Goal: Task Accomplishment & Management: Manage account settings

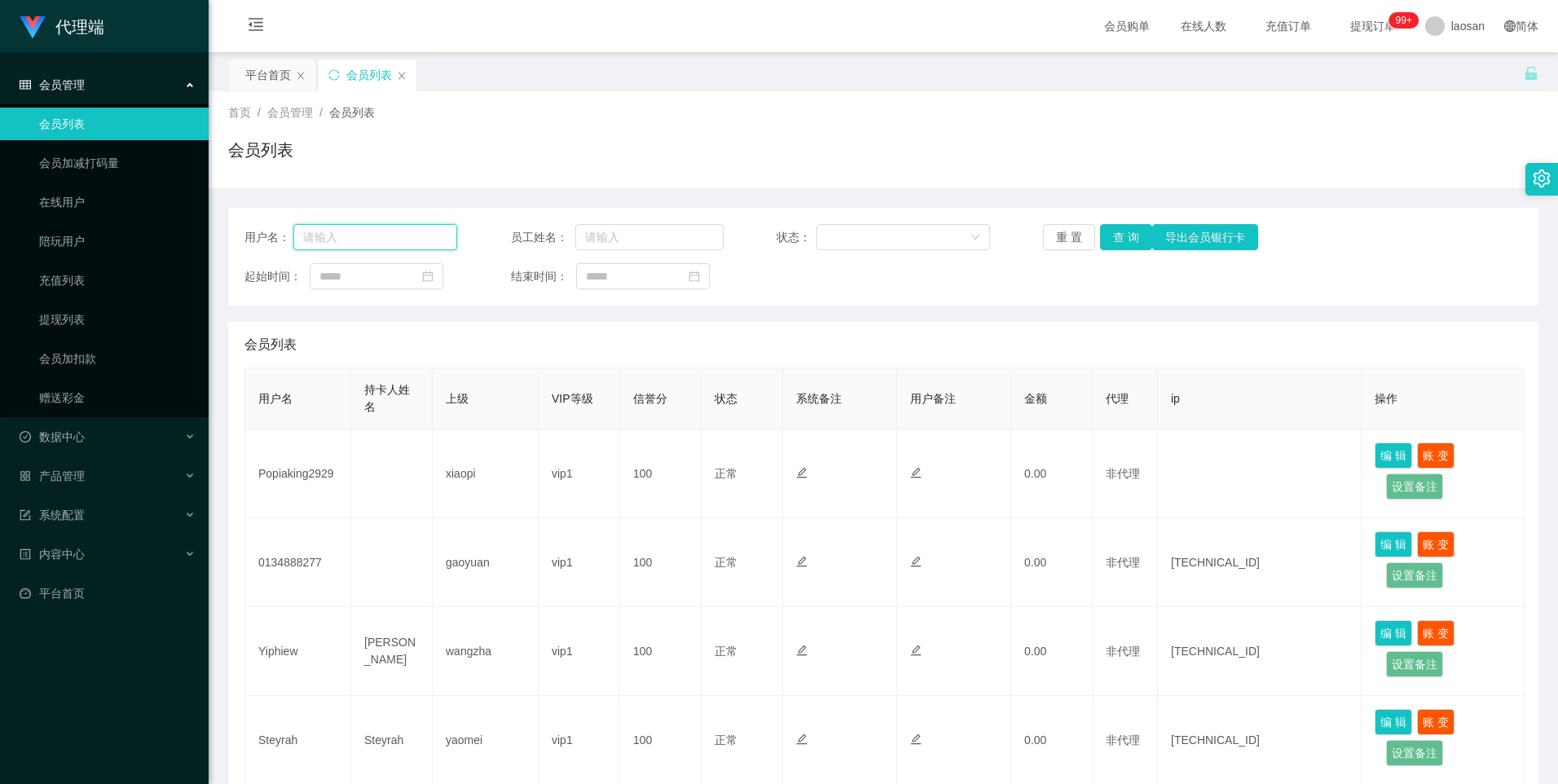
click at [400, 239] on input "text" at bounding box center [375, 237] width 165 height 26
paste input "Helen123"
type input "Helen123"
click at [1122, 237] on button "查 询" at bounding box center [1126, 237] width 52 height 26
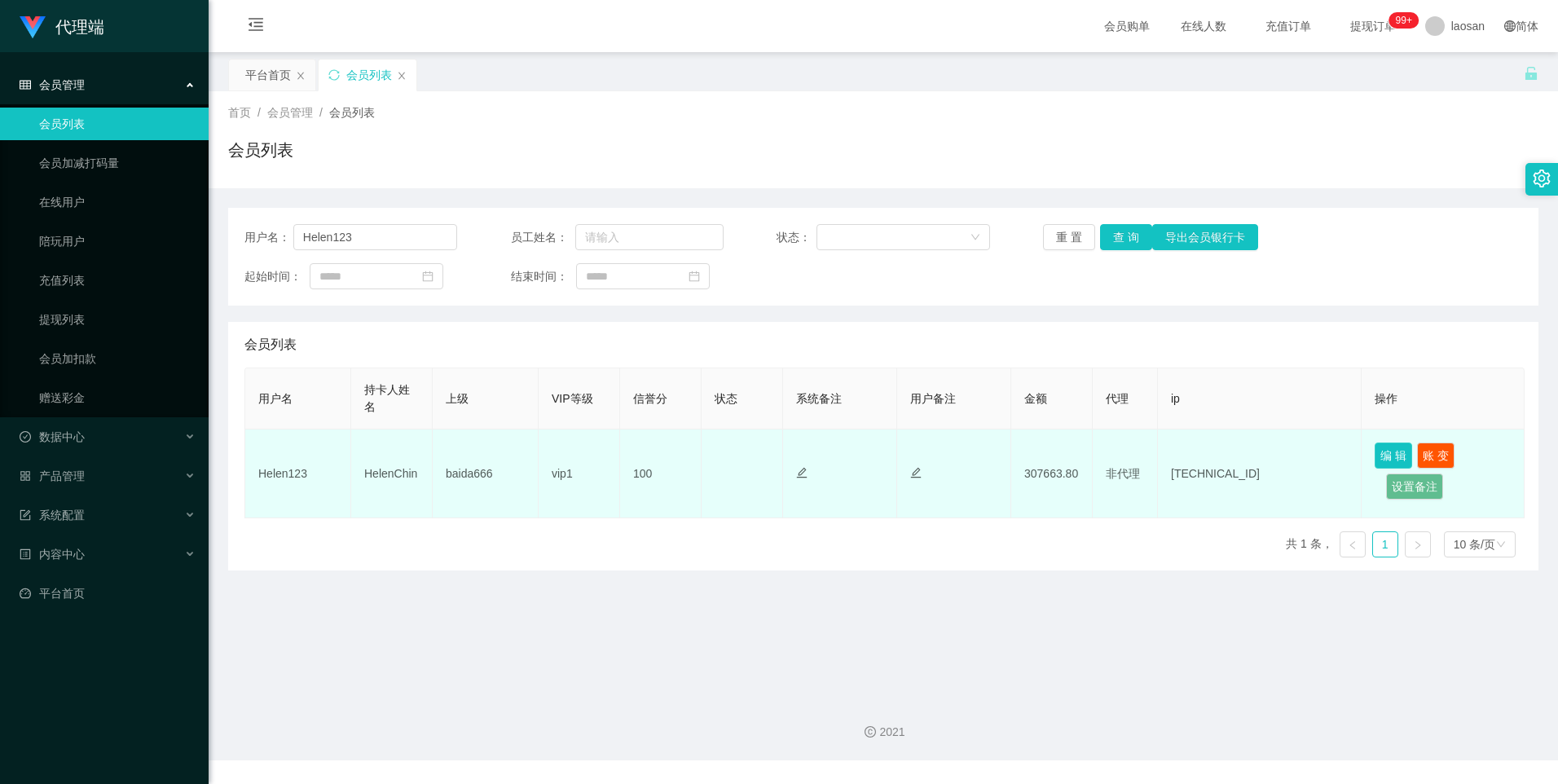
click at [1405, 452] on button "编 辑" at bounding box center [1393, 455] width 37 height 26
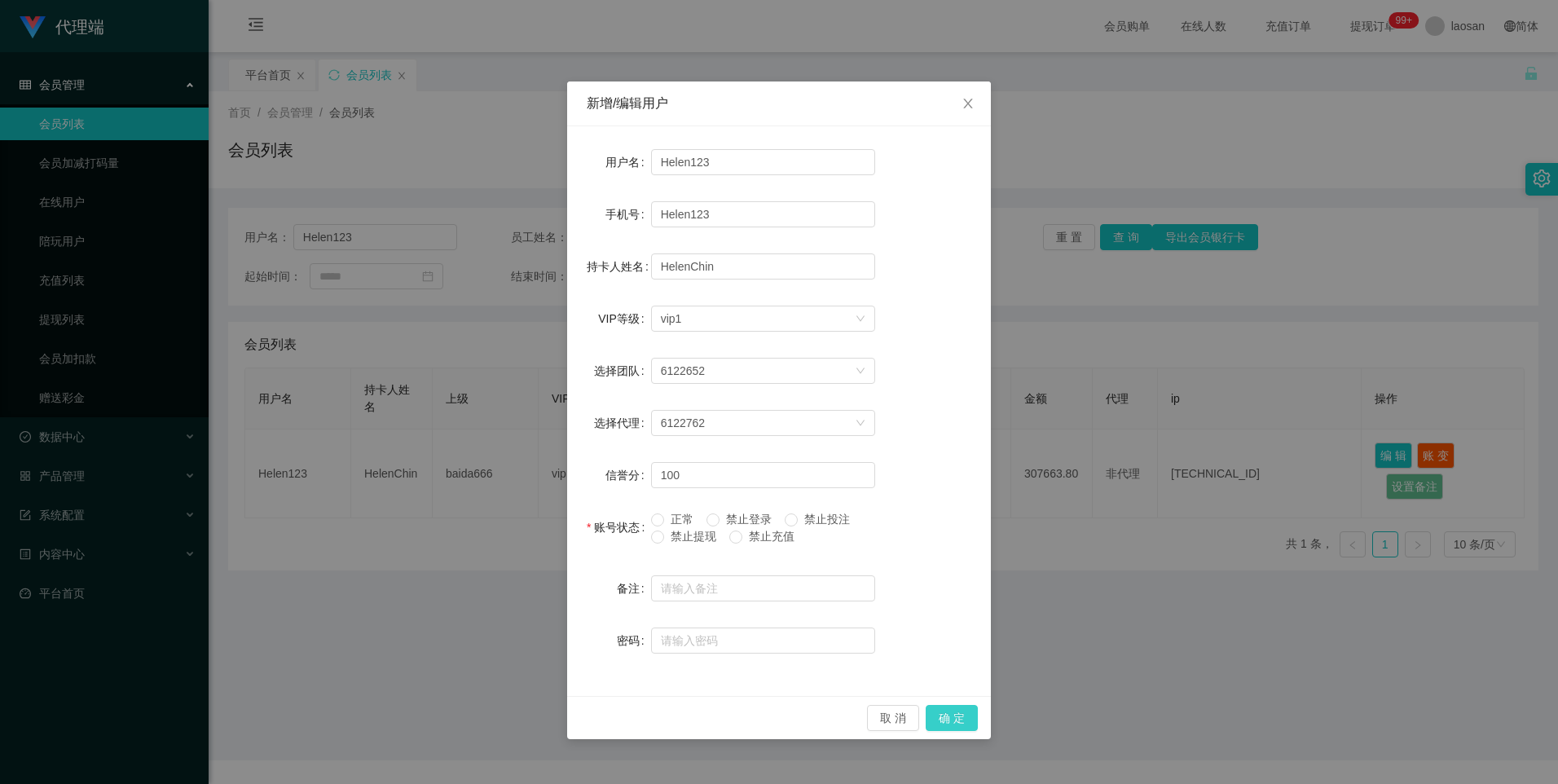
click at [943, 722] on button "确 定" at bounding box center [951, 717] width 52 height 26
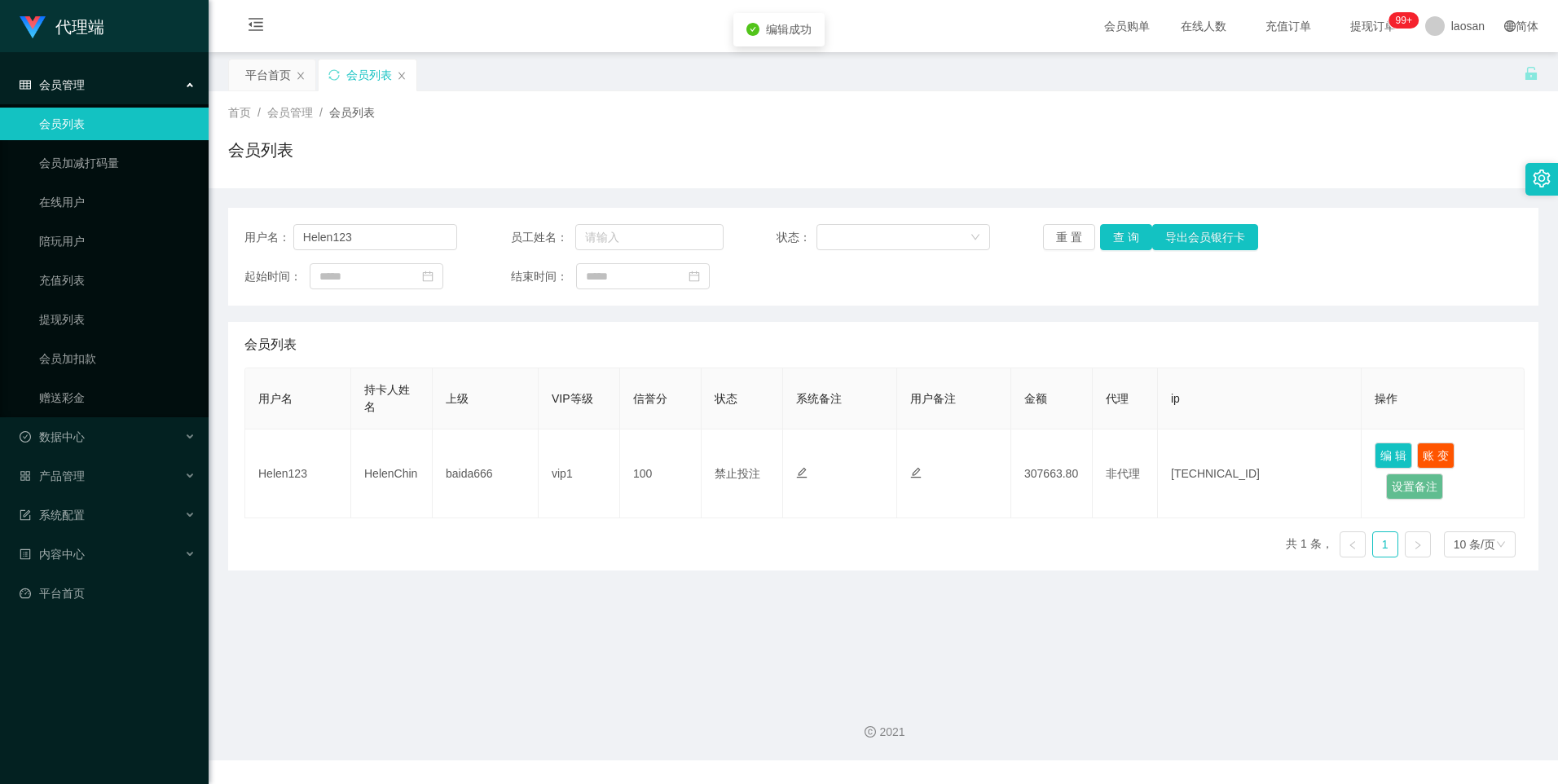
click at [929, 652] on main "关闭左侧 关闭右侧 关闭其它 刷新页面 平台首页 会员列表 首页 / 会员管理 / 会员列表 / 会员列表 用户名： Helen123 员工姓名： 状态： 重…" at bounding box center [883, 368] width 1349 height 632
click at [402, 242] on input "Helen123" at bounding box center [375, 237] width 165 height 26
click at [433, 237] on input "Helen123" at bounding box center [375, 237] width 165 height 26
click at [432, 237] on input "Helen123" at bounding box center [375, 237] width 165 height 26
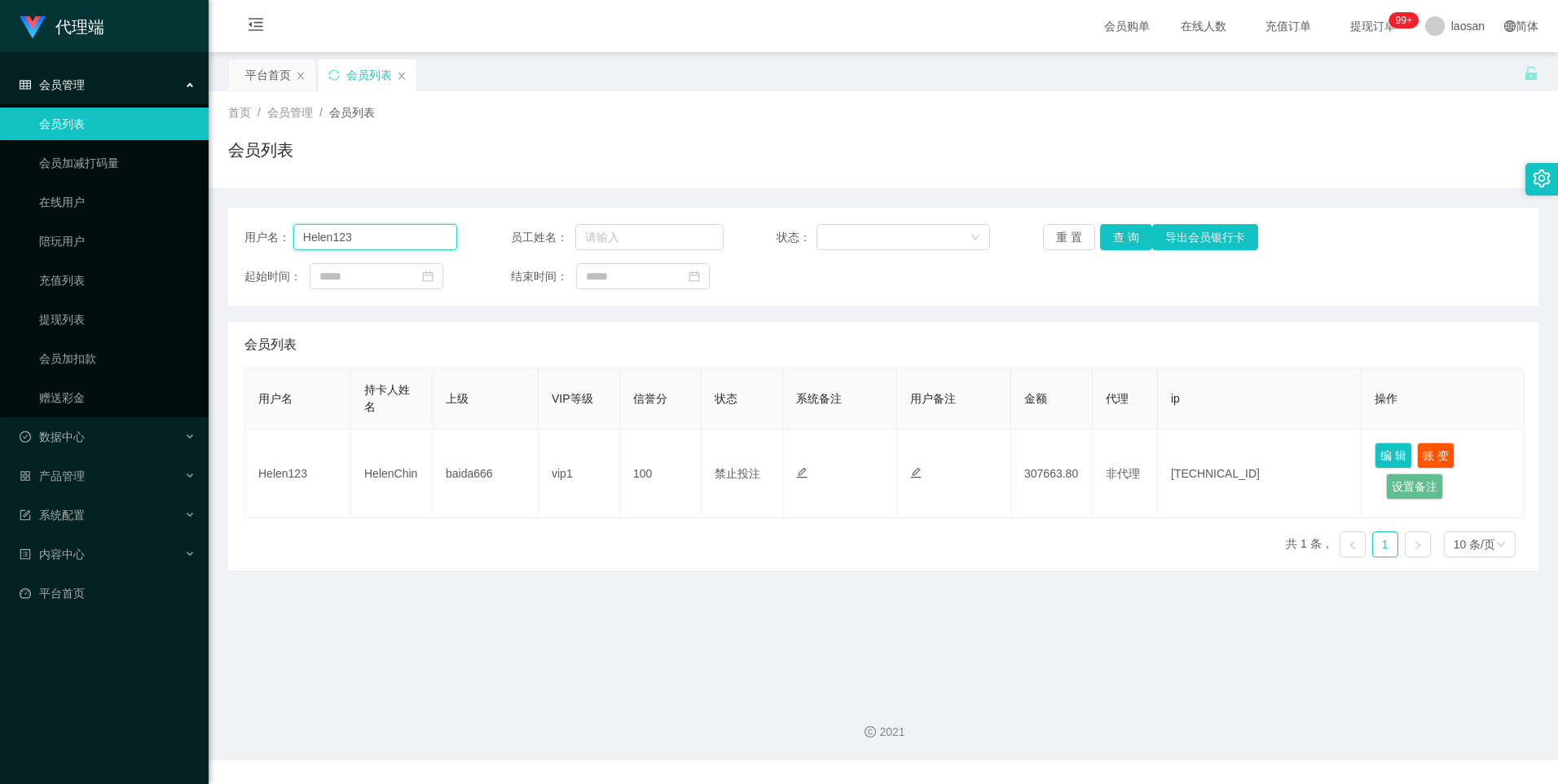
click at [432, 237] on input "Helen123" at bounding box center [375, 237] width 165 height 26
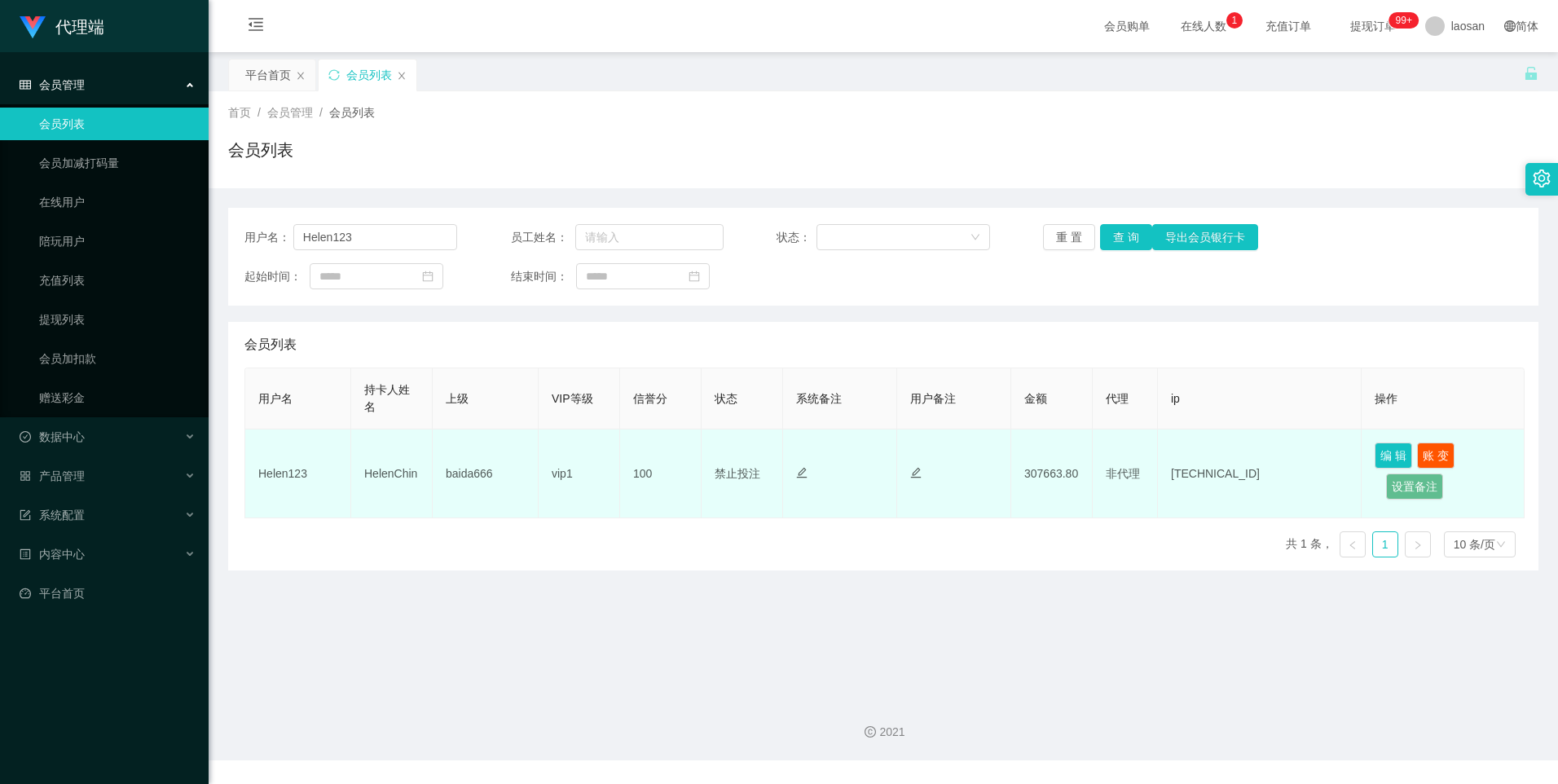
click at [1064, 476] on td "307663.80" at bounding box center [1052, 473] width 81 height 89
copy td "307663.80"
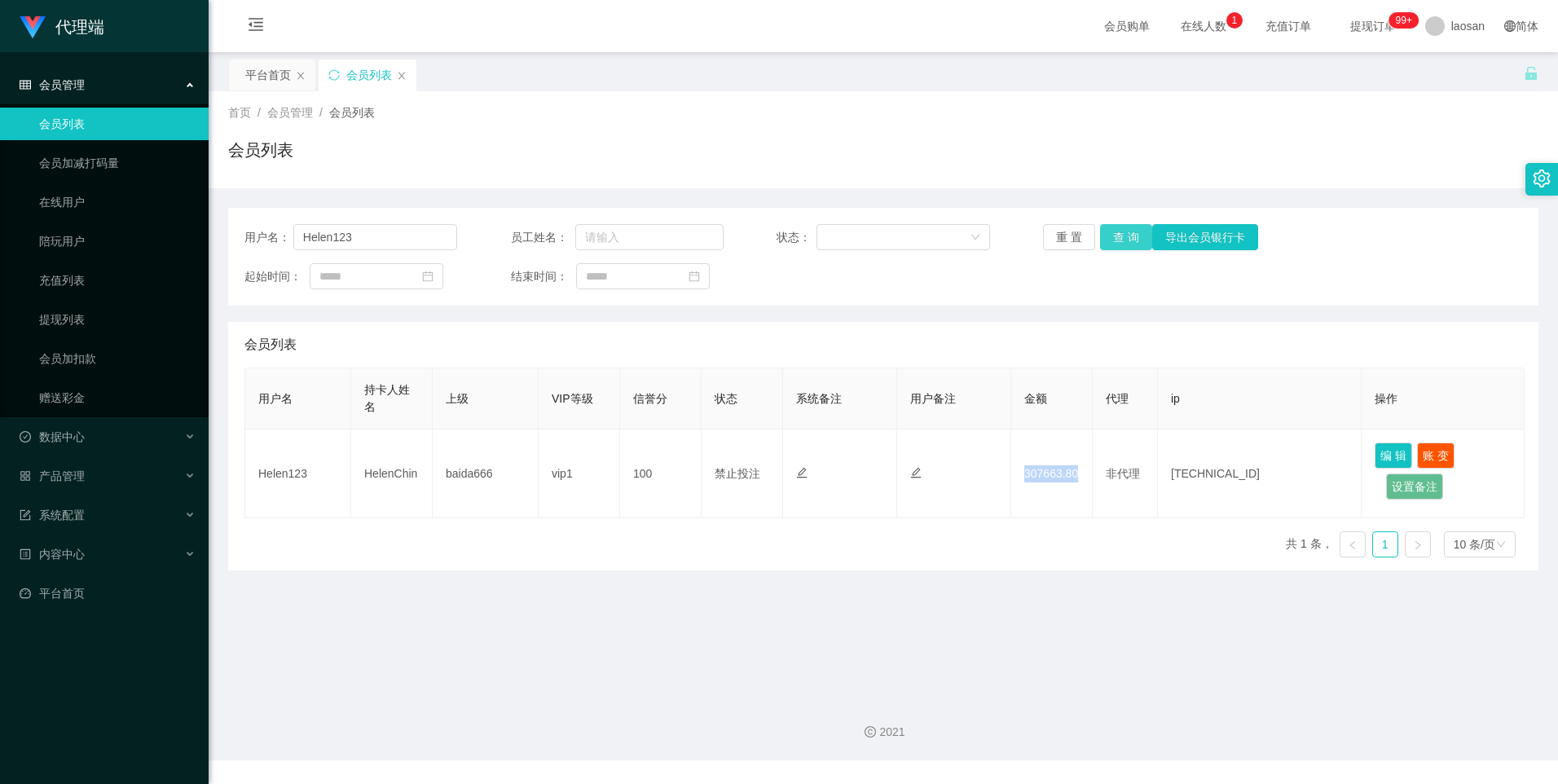
drag, startPoint x: 1064, startPoint y: 476, endPoint x: 1122, endPoint y: 242, distance: 241.1
click at [1122, 242] on button "查 询" at bounding box center [1126, 237] width 52 height 26
